Goal: Information Seeking & Learning: Learn about a topic

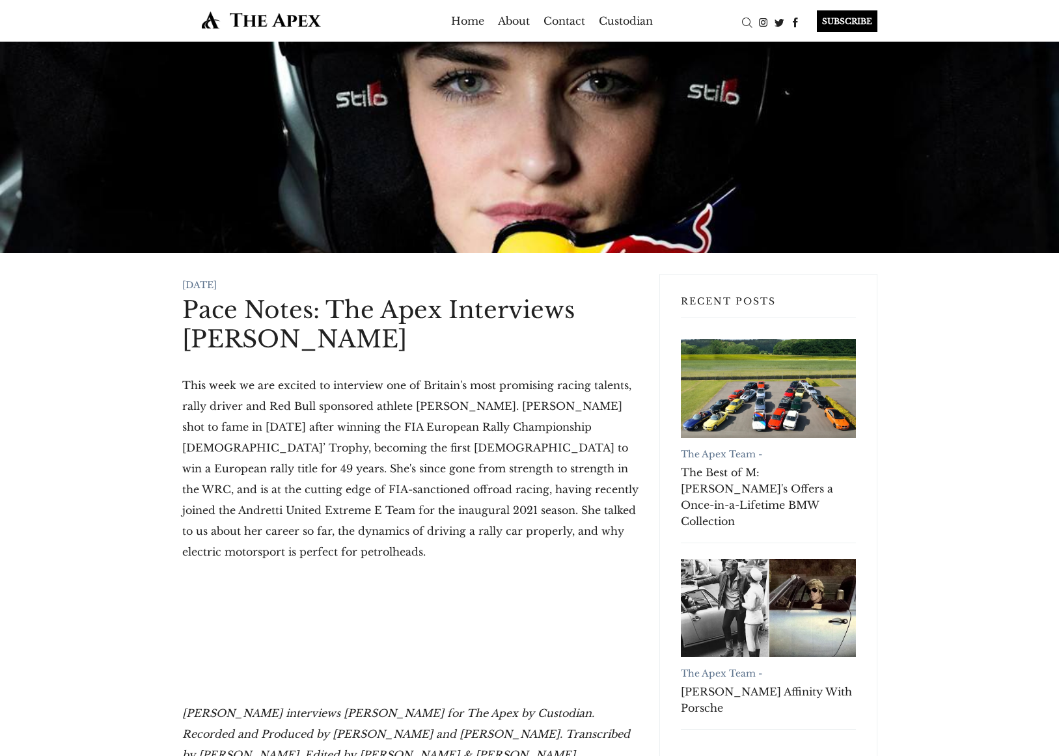
drag, startPoint x: 172, startPoint y: 310, endPoint x: 386, endPoint y: 336, distance: 215.7
copy h1 "Pace Notes: The Apex Interviews Catie Munnings"
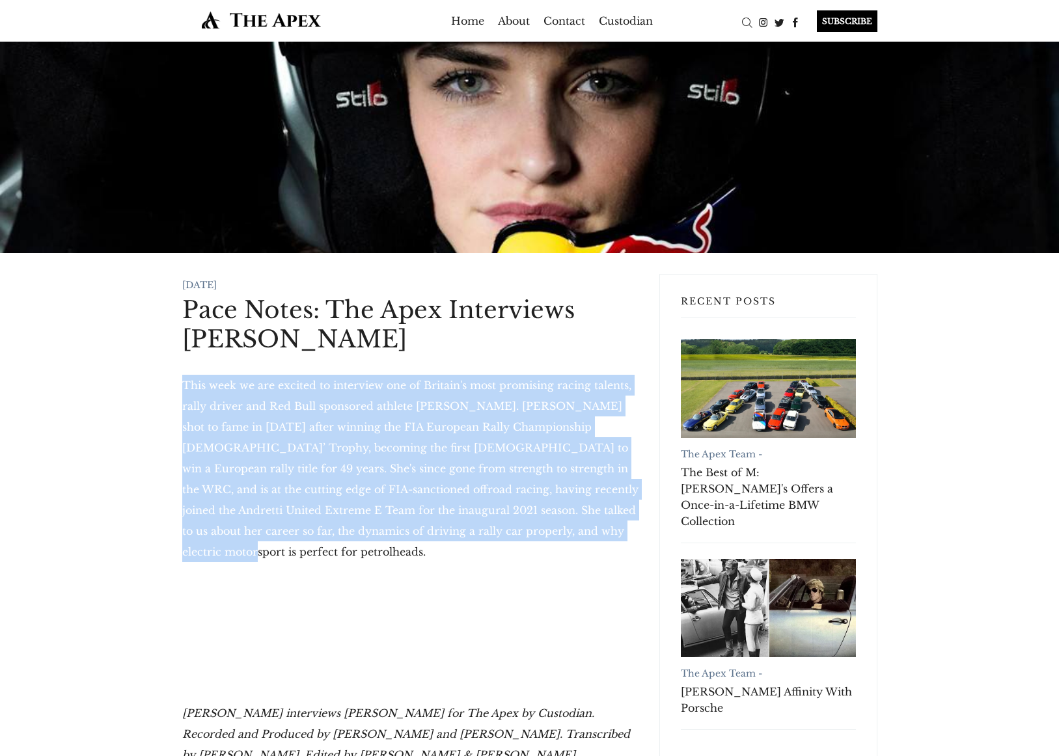
drag, startPoint x: 181, startPoint y: 381, endPoint x: 552, endPoint y: 538, distance: 402.9
copy p "This week we are excited to interview one of Britain's most promising racing ta…"
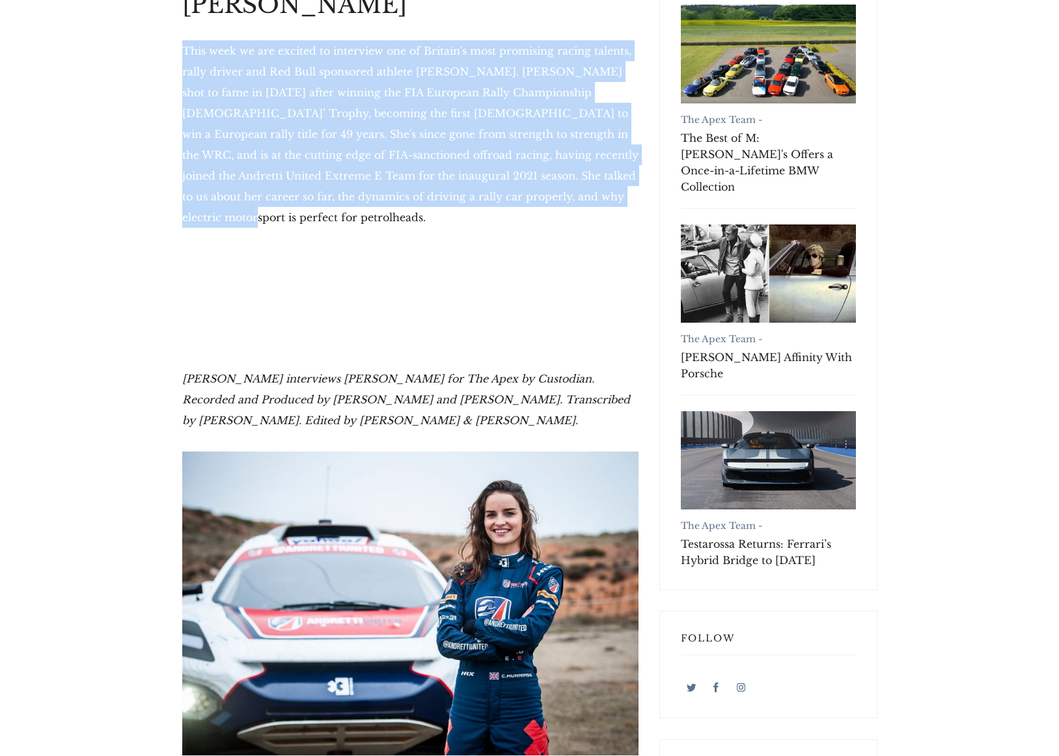
scroll to position [355, 0]
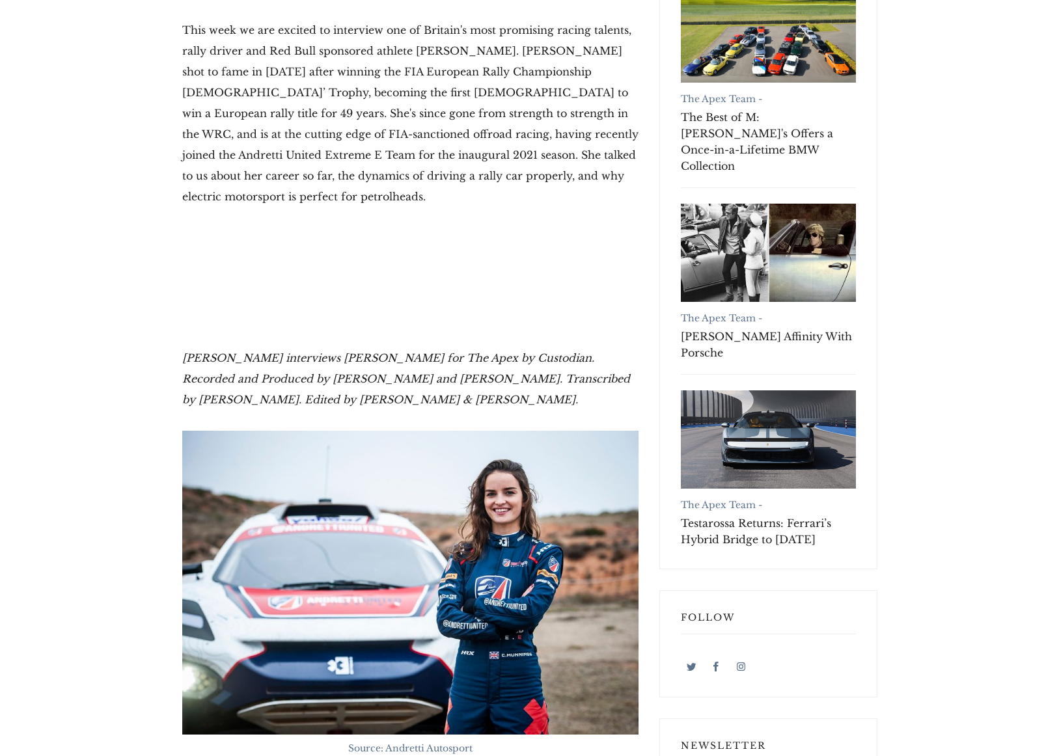
click at [507, 367] on p "Hector Kociak interviews Catie Munnings for The Apex by Custodian. Recorded and…" at bounding box center [410, 378] width 456 height 62
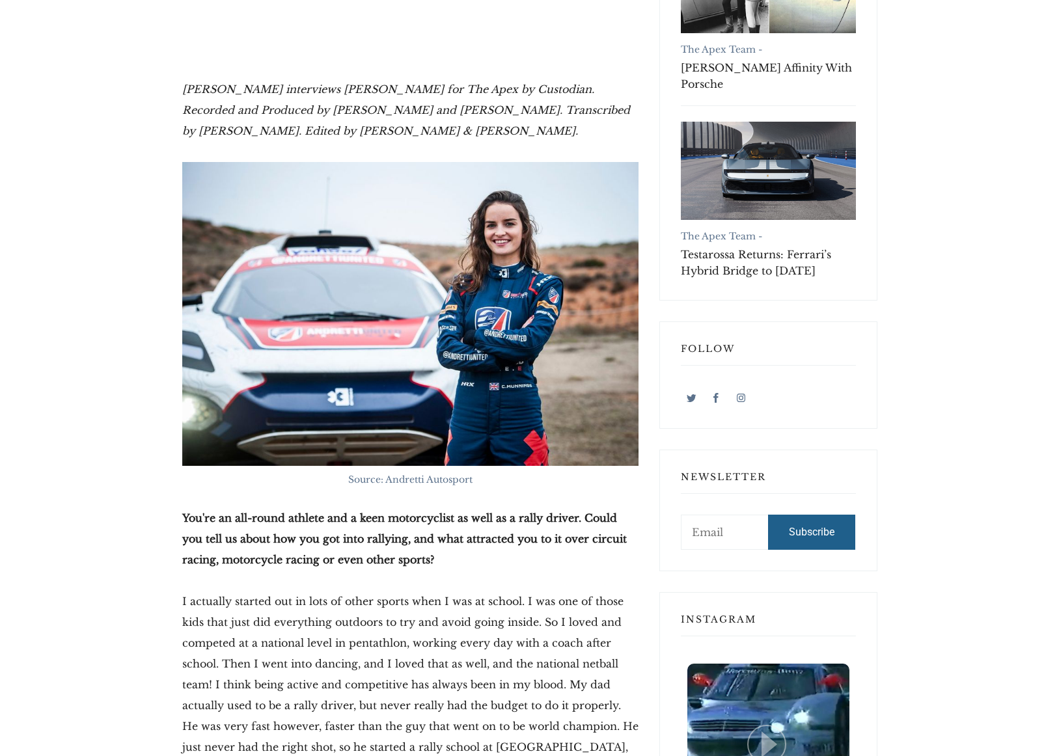
scroll to position [625, 0]
